Goal: Navigation & Orientation: Find specific page/section

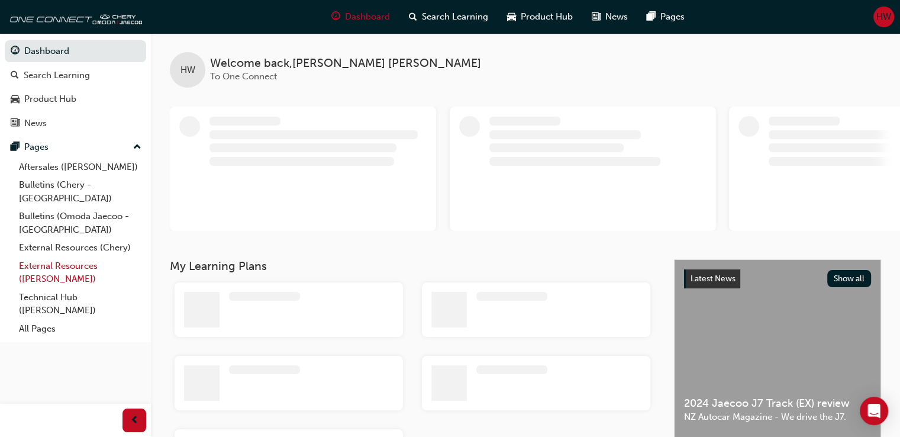
click at [106, 259] on link "External Resources ([PERSON_NAME])" at bounding box center [80, 272] width 132 height 31
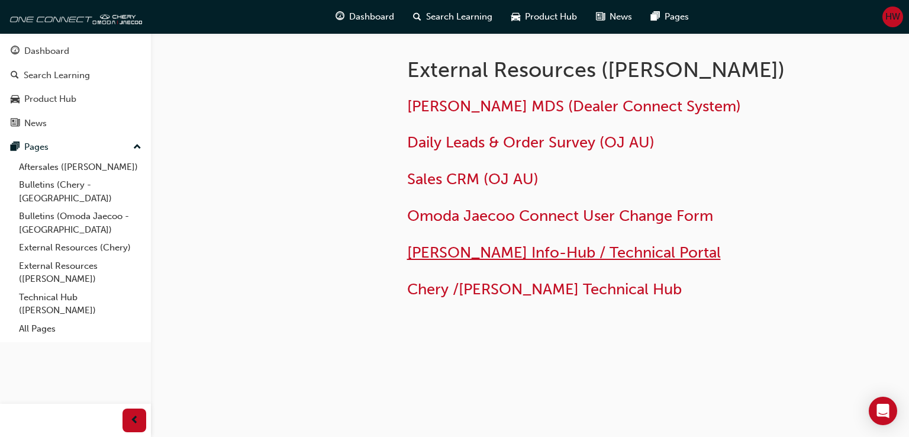
click at [541, 259] on span "[PERSON_NAME] Info-Hub / Technical Portal" at bounding box center [564, 252] width 314 height 18
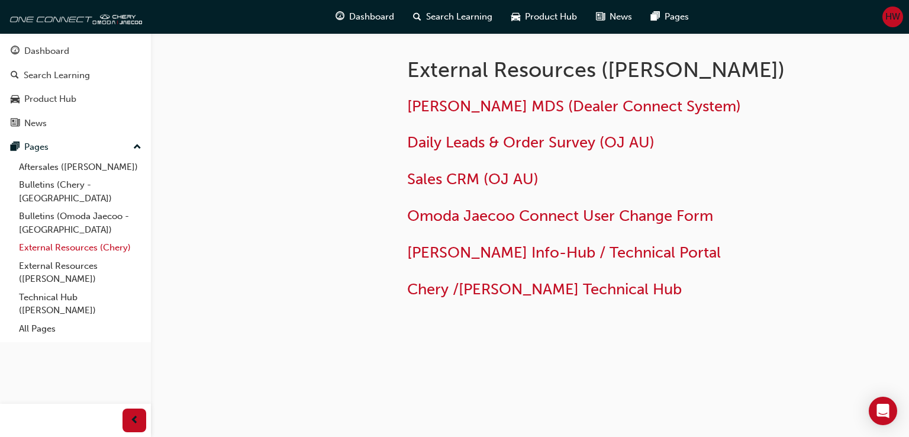
click at [102, 238] on link "External Resources (Chery)" at bounding box center [80, 247] width 132 height 18
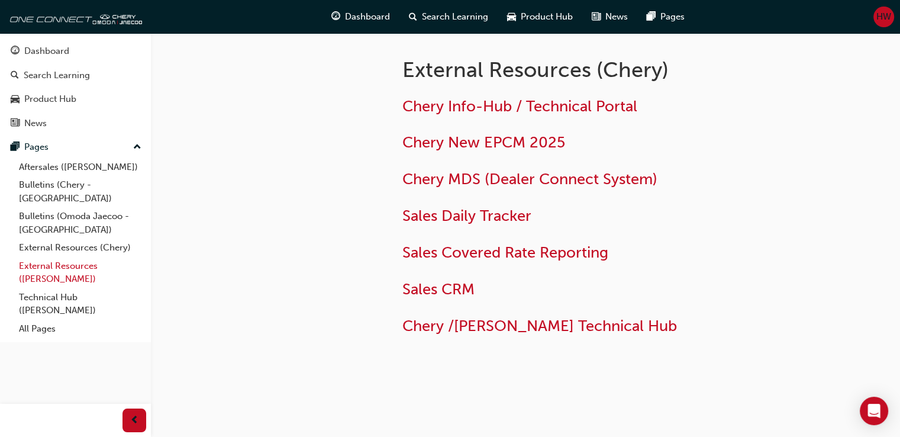
click at [103, 257] on link "External Resources ([PERSON_NAME])" at bounding box center [80, 272] width 132 height 31
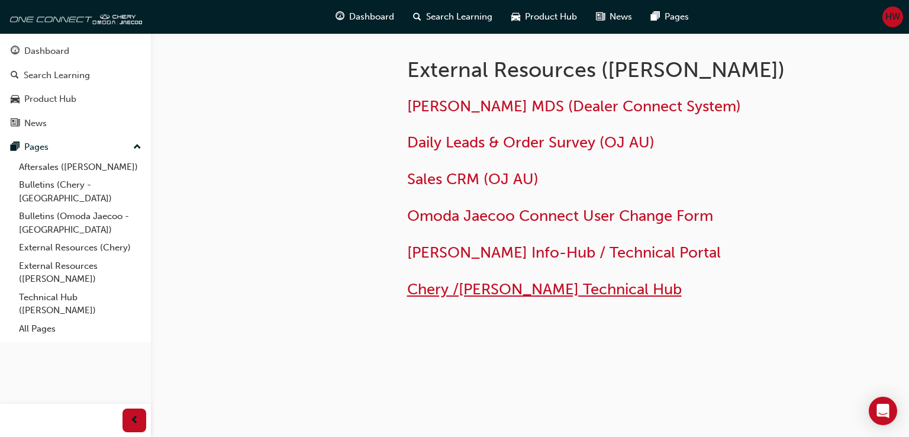
click at [547, 291] on span "Chery /[PERSON_NAME] Technical Hub" at bounding box center [544, 289] width 274 height 18
